Goal: Check status: Check status

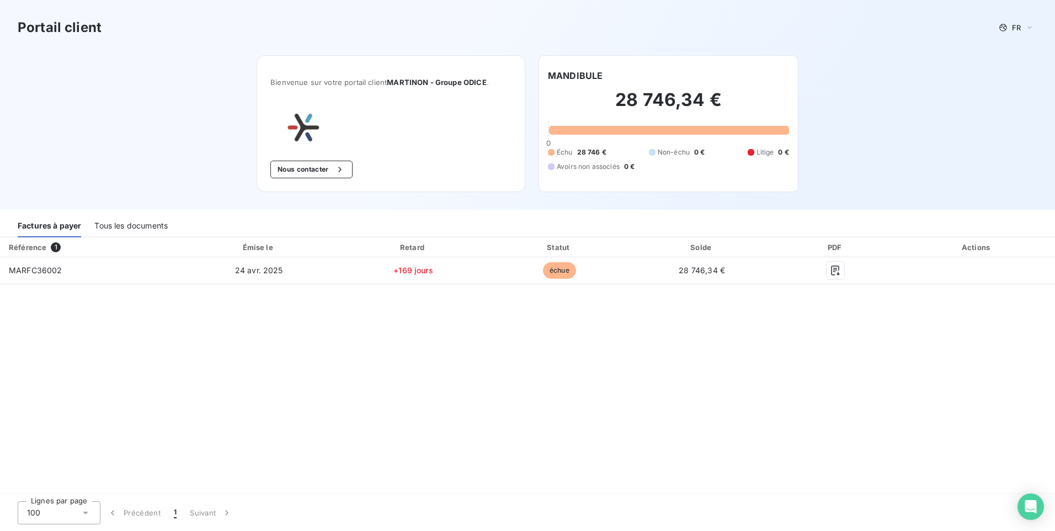
click at [120, 224] on div "Tous les documents" at bounding box center [130, 225] width 73 height 23
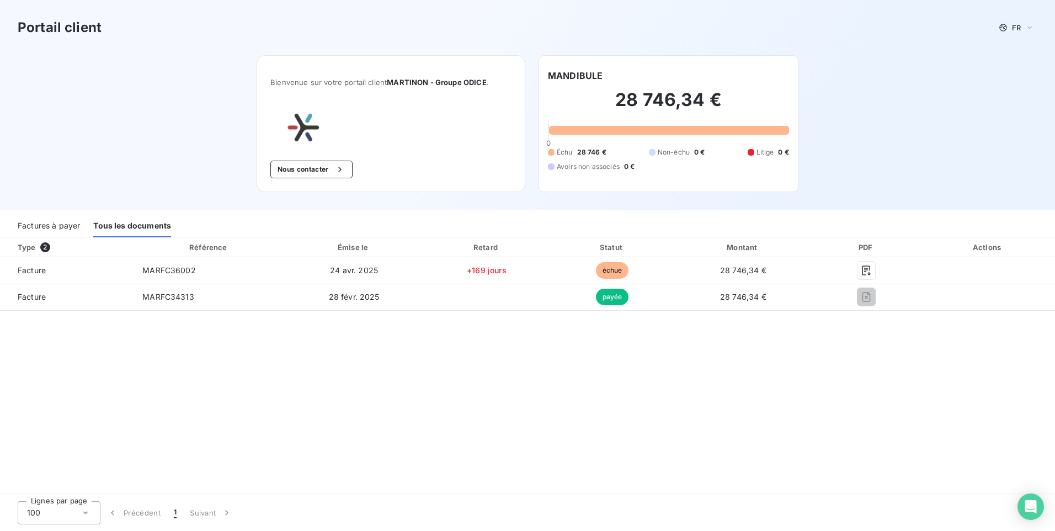
click at [47, 222] on div "Factures à payer" at bounding box center [49, 225] width 62 height 23
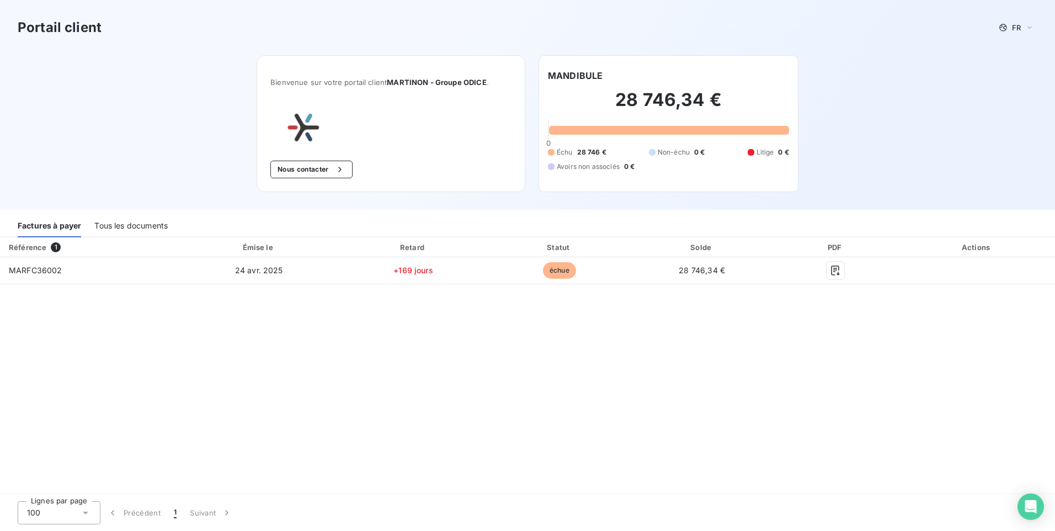
click at [652, 409] on div "Référence 1 Émise le Retard Statut Solde PDF Actions MARFC36002 [DATE] +169 jou…" at bounding box center [527, 366] width 1055 height 258
click at [335, 171] on div "button" at bounding box center [337, 169] width 17 height 11
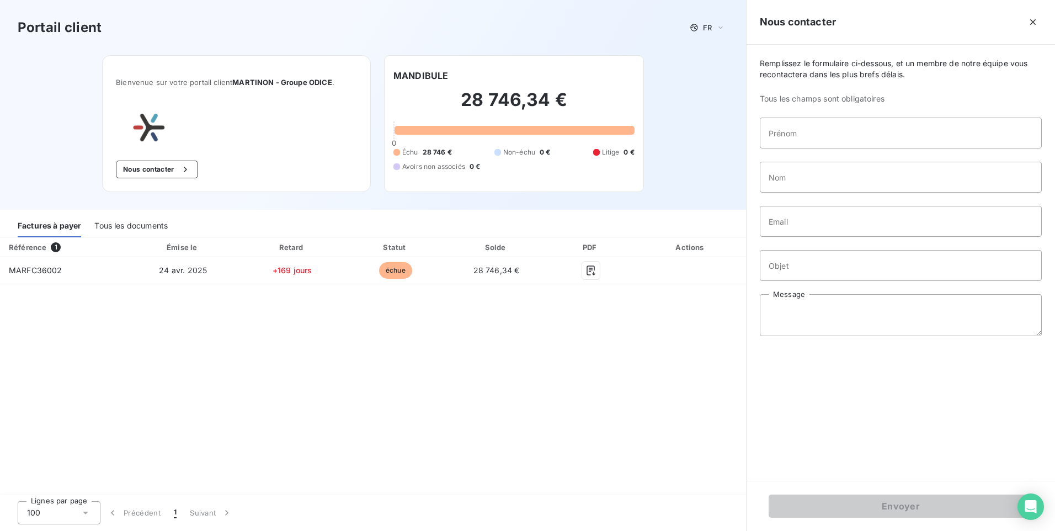
click at [338, 378] on div "Référence 1 Émise le Retard Statut Solde PDF Actions MARFC36002 [DATE] +169 jou…" at bounding box center [373, 366] width 746 height 258
drag, startPoint x: 264, startPoint y: 402, endPoint x: 170, endPoint y: 231, distance: 195.5
click at [260, 390] on div "Référence 1 Émise le Retard Statut Solde PDF Actions MARFC36002 [DATE] +169 jou…" at bounding box center [373, 366] width 746 height 258
click at [612, 331] on div "Référence 1 Émise le Retard Statut Solde PDF Actions MARFC36002 [DATE] +169 jou…" at bounding box center [373, 366] width 746 height 258
click at [1034, 27] on icon "button" at bounding box center [1032, 22] width 11 height 11
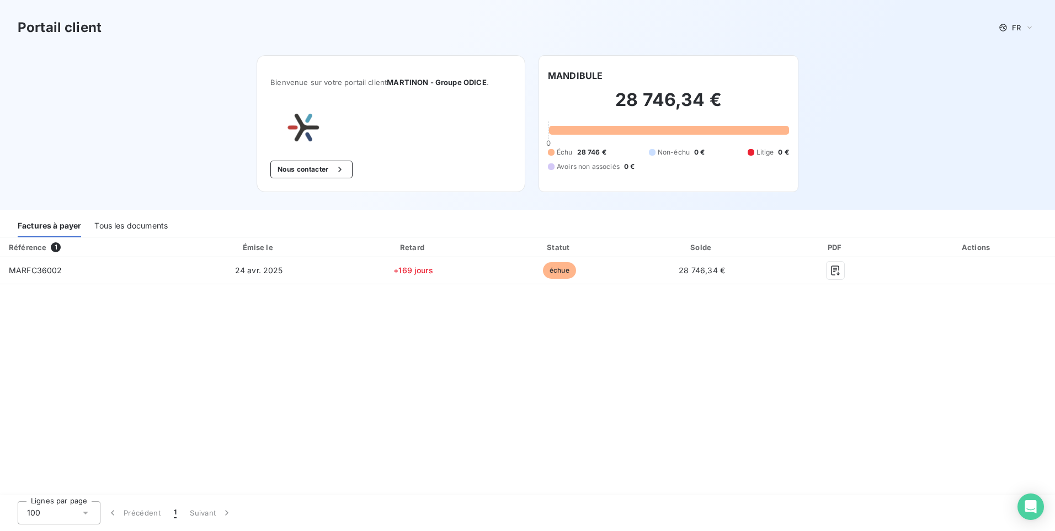
click at [516, 406] on div "Référence 1 Émise le Retard Statut Solde PDF Actions MARFC36002 [DATE] +169 jou…" at bounding box center [527, 366] width 1055 height 258
click at [306, 372] on div "Référence 1 Émise le Retard Statut Solde PDF Actions MARFC36002 [DATE] +169 jou…" at bounding box center [527, 366] width 1055 height 258
